Goal: Task Accomplishment & Management: Use online tool/utility

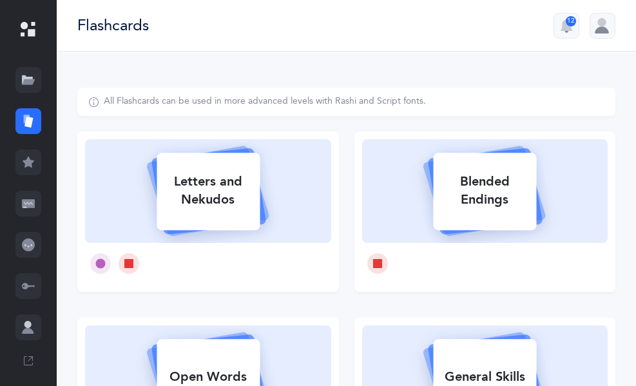
select select
select select "single"
